Goal: Learn about a topic: Learn about a topic

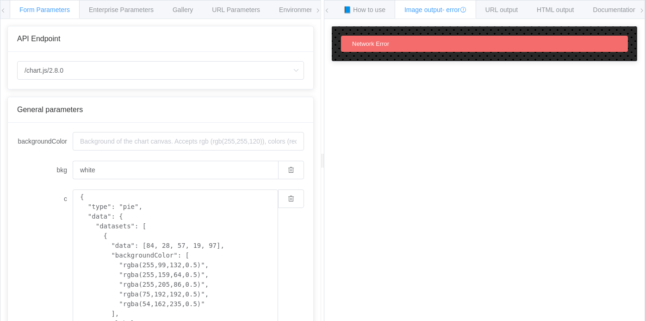
click at [216, 53] on div "/chart.js/2.8.0 /chart /chart.js/2.8.0" at bounding box center [160, 70] width 305 height 37
drag, startPoint x: 216, startPoint y: 53, endPoint x: 310, endPoint y: 50, distance: 94.4
click at [310, 50] on div "API Endpoint /chart.js/2.8.0 /chart /chart.js/2.8.0" at bounding box center [160, 57] width 306 height 63
click at [371, 172] on div "How to maximize Image Charts in 3 steps Read the step-by-step guide to the Imag…" at bounding box center [484, 177] width 320 height 316
click at [247, 146] on input "backgroundColor" at bounding box center [188, 141] width 231 height 19
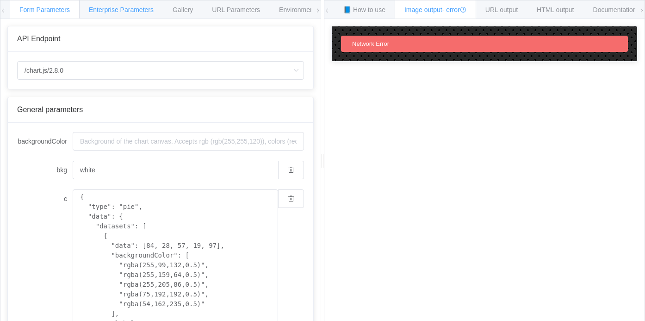
click at [146, 12] on span "Enterprise Parameters" at bounding box center [121, 9] width 65 height 7
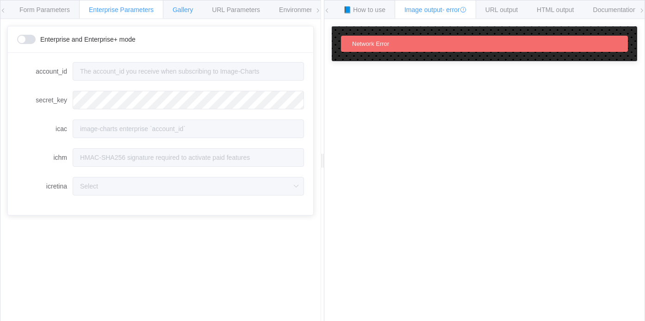
click at [188, 12] on span "Gallery" at bounding box center [183, 9] width 20 height 7
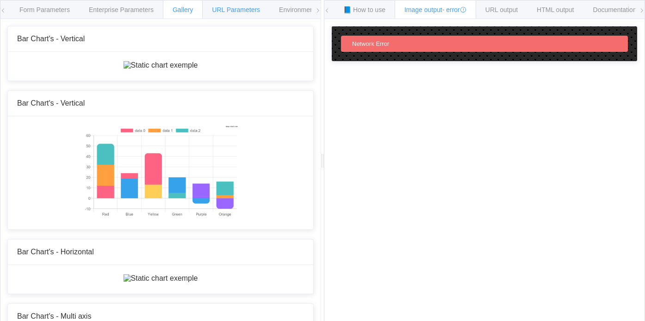
click at [234, 11] on span "URL Parameters" at bounding box center [236, 9] width 48 height 7
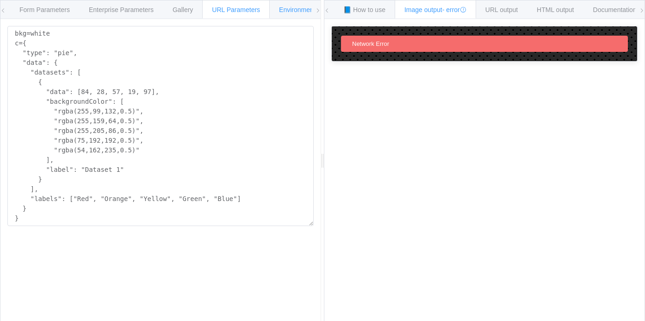
click at [287, 15] on div "Environments" at bounding box center [298, 9] width 59 height 19
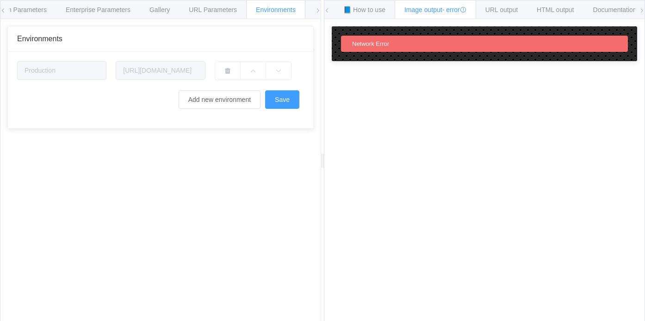
click at [318, 13] on span at bounding box center [318, 10] width 6 height 20
click at [642, 10] on icon at bounding box center [642, 11] width 6 height 6
click at [170, 13] on span "Gallery" at bounding box center [159, 9] width 20 height 7
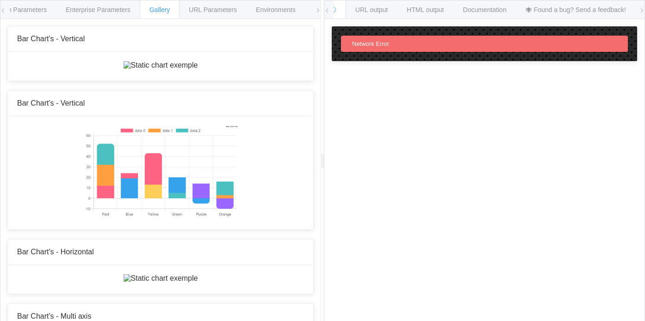
click at [371, 44] on span "Network Error" at bounding box center [370, 43] width 37 height 7
click at [3, 10] on icon at bounding box center [3, 11] width 6 height 6
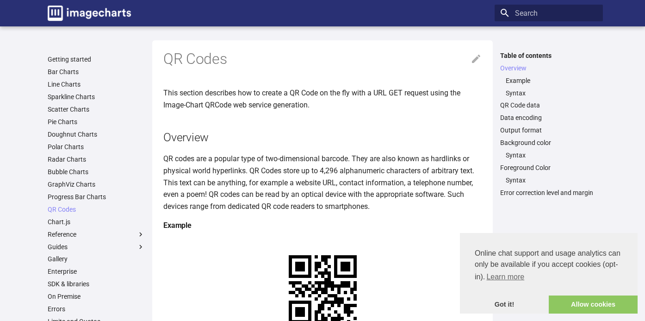
scroll to position [113, 0]
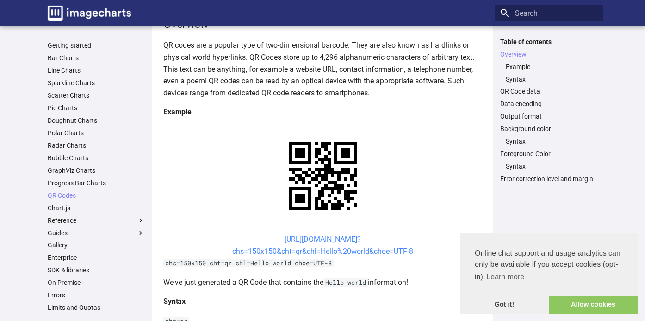
click at [307, 253] on link "[URL][DOMAIN_NAME]? chs=150x150&cht=qr&chl=Hello%20world&choe=UTF-8" at bounding box center [322, 245] width 181 height 21
drag, startPoint x: 268, startPoint y: 238, endPoint x: 302, endPoint y: 249, distance: 35.8
click at [302, 249] on link "[URL][DOMAIN_NAME]? chs=150x150&cht=qr&chl=Hello%20world&choe=UTF-8" at bounding box center [322, 245] width 181 height 21
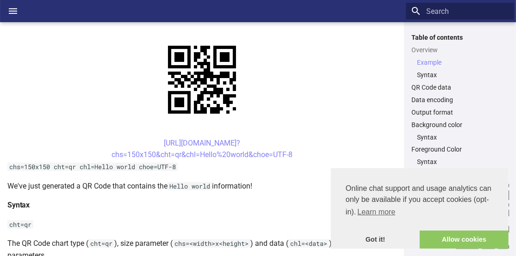
scroll to position [194, 0]
